Goal: Find contact information: Find contact information

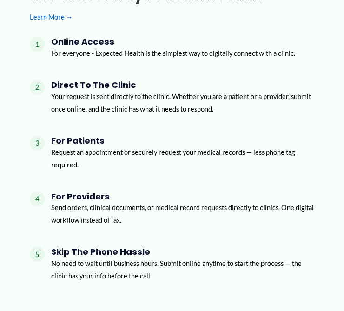
scroll to position [1526, 0]
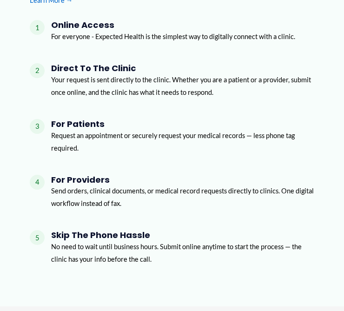
click at [112, 184] on p "Send orders, clinical documents, or medical record requests directly to clinics…" at bounding box center [182, 196] width 263 height 25
click at [141, 143] on div "1 Online Access For everyone - Expected Health is the simplest way to digitally…" at bounding box center [172, 146] width 285 height 252
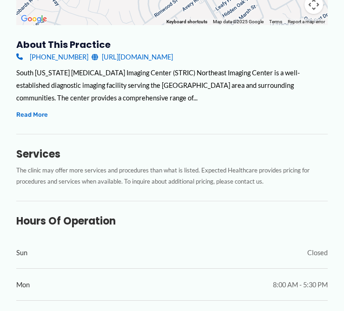
scroll to position [319, 0]
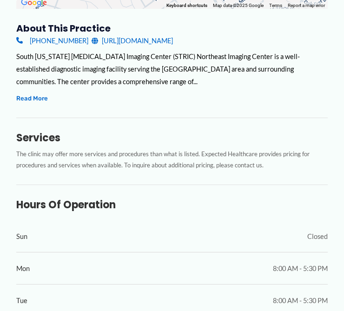
click at [29, 104] on div "About this practice [PHONE_NUMBER] [URL][DOMAIN_NAME] South [US_STATE] [MEDICAL…" at bounding box center [172, 233] width 312 height 422
drag, startPoint x: 37, startPoint y: 96, endPoint x: 44, endPoint y: 96, distance: 7.4
click at [37, 95] on button "Read More" at bounding box center [32, 98] width 32 height 11
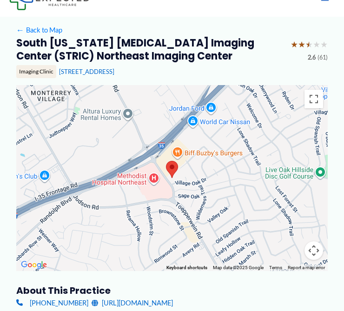
scroll to position [40, 0]
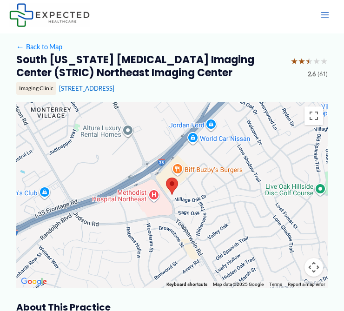
click at [225, 65] on h2 "South [US_STATE] [MEDICAL_DATA] Imaging Center (STRIC) Northeast Imaging Center" at bounding box center [149, 66] width 267 height 26
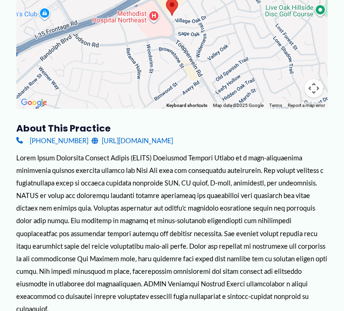
scroll to position [272, 0]
